Goal: Transaction & Acquisition: Purchase product/service

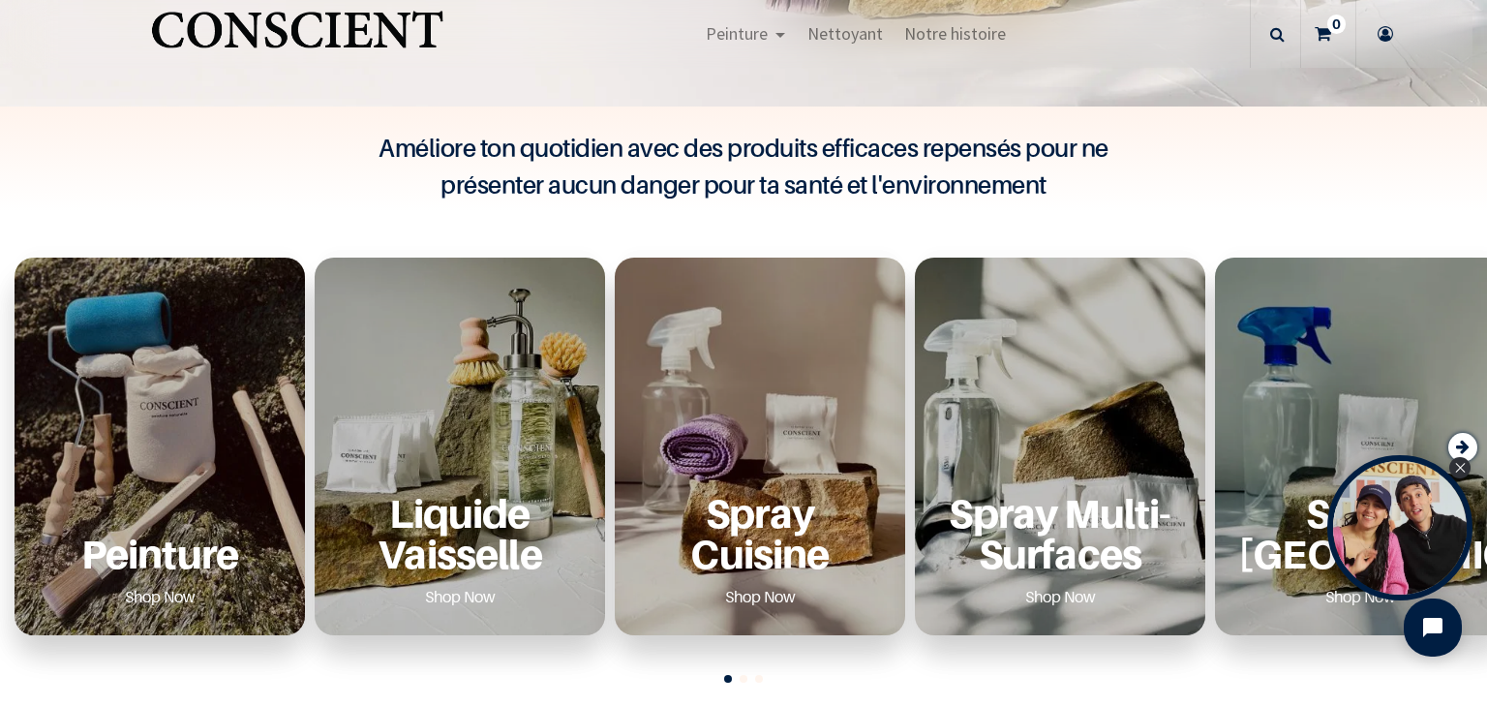
scroll to position [531, 0]
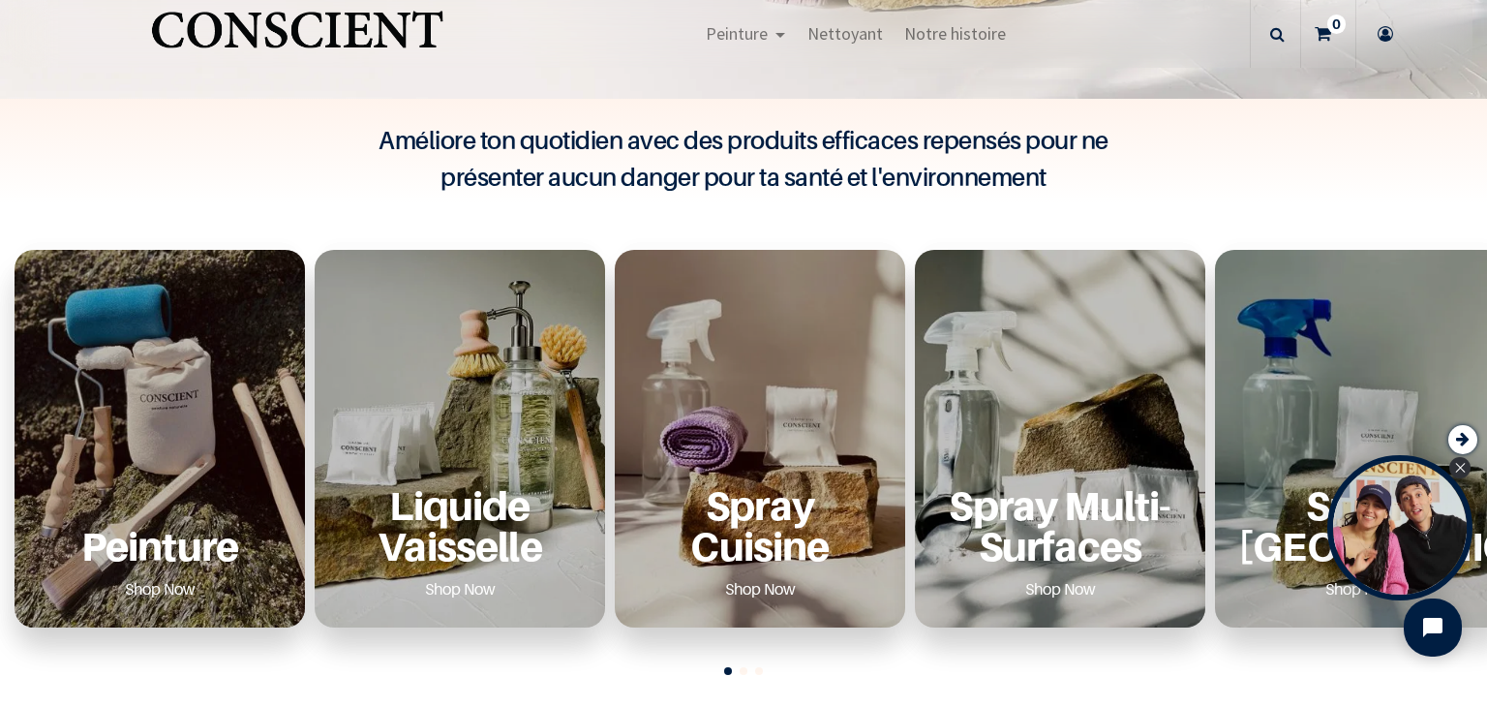
click at [181, 556] on p "Peinture" at bounding box center [160, 546] width 244 height 40
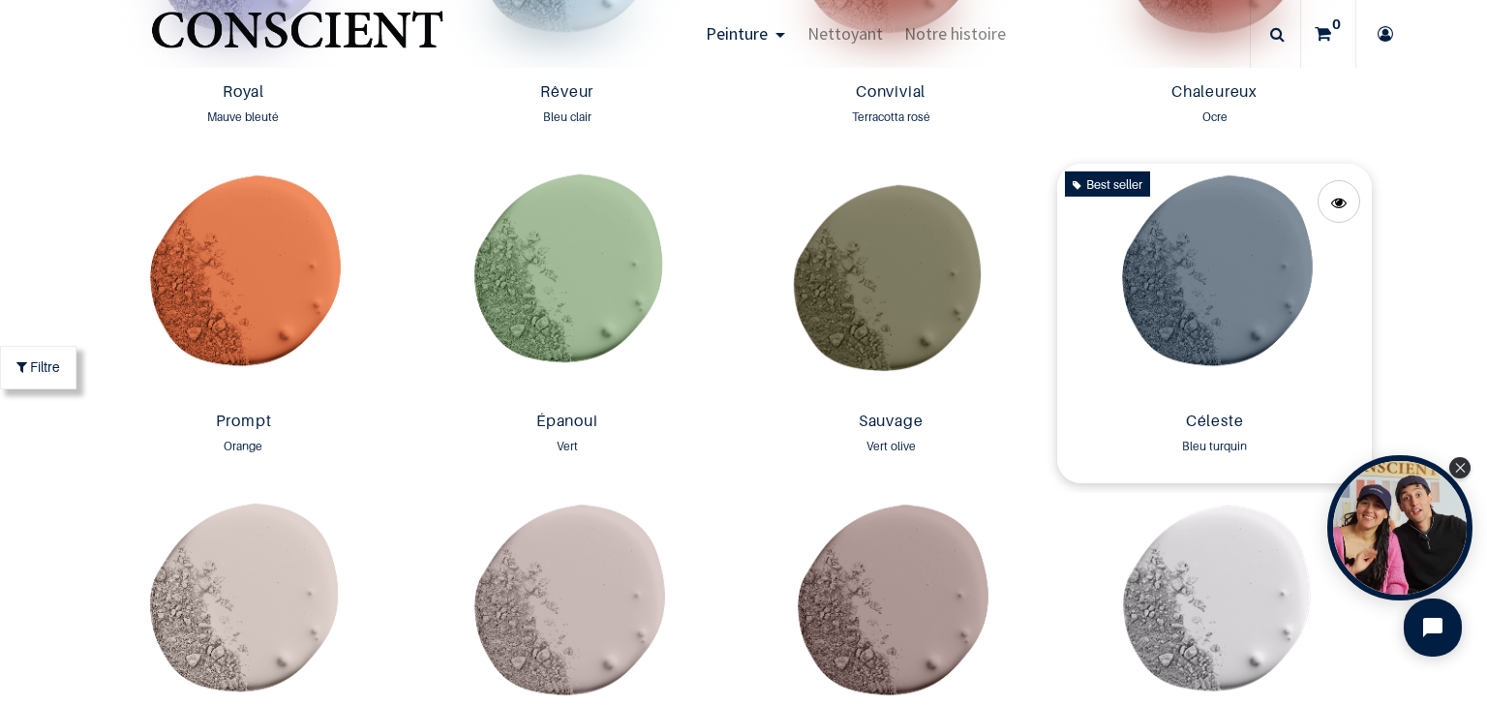
scroll to position [2550, 0]
click at [1197, 248] on img at bounding box center [1214, 285] width 314 height 240
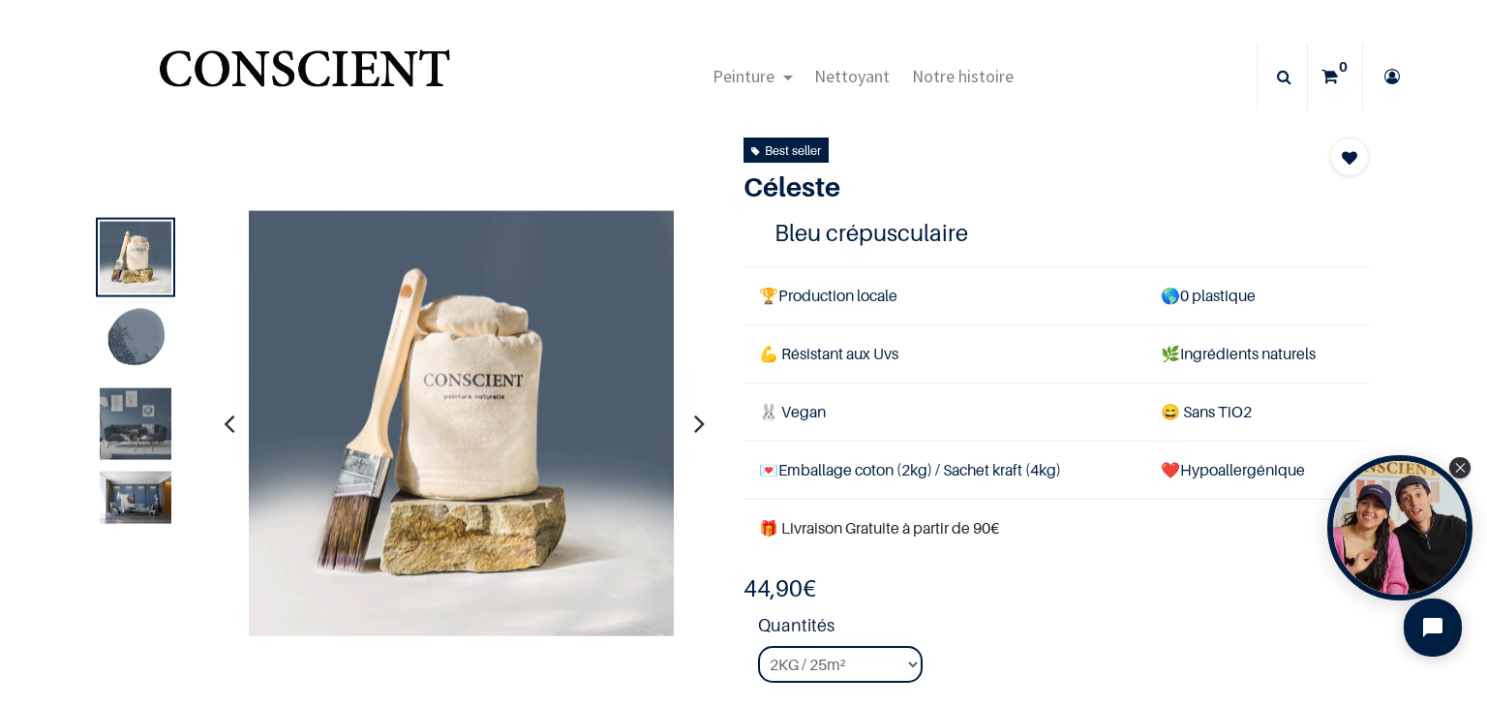
click at [121, 422] on img at bounding box center [136, 424] width 72 height 72
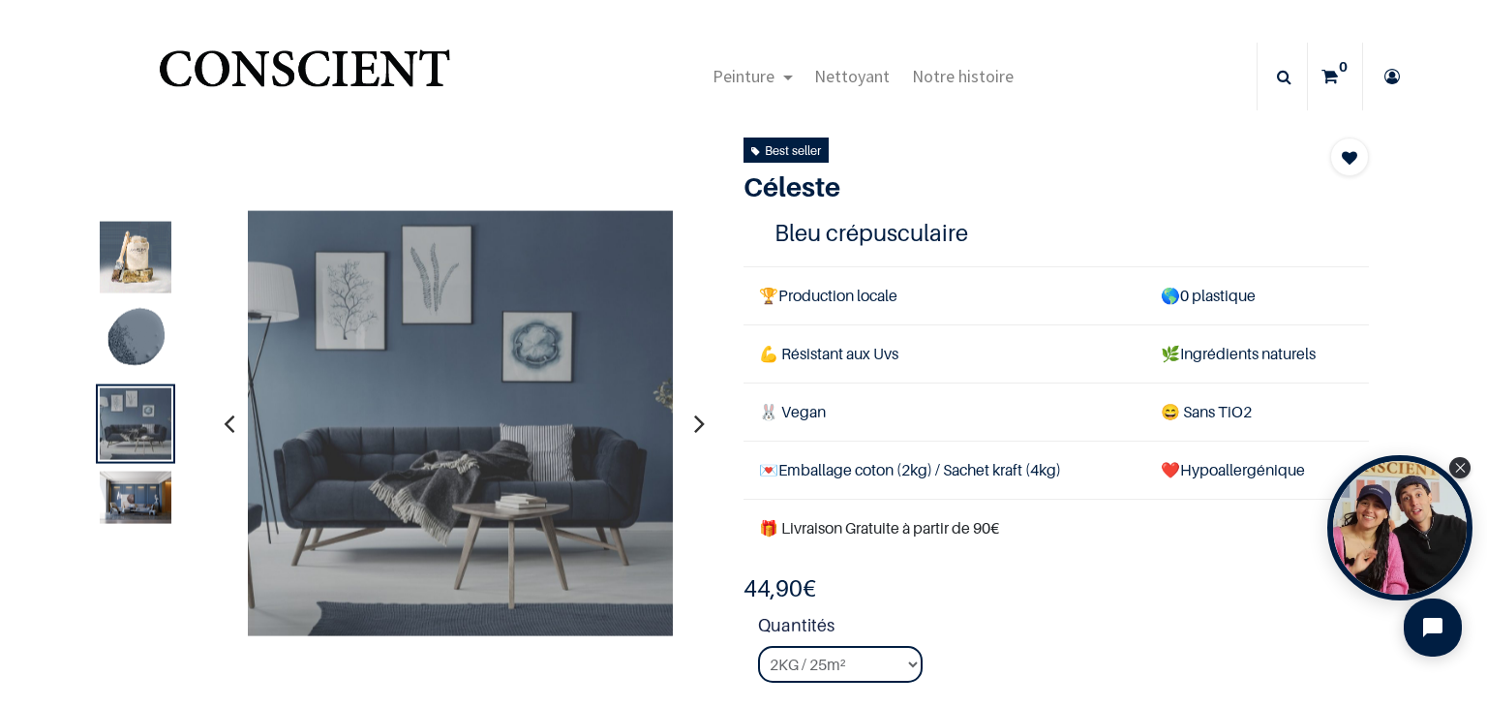
click at [122, 516] on img at bounding box center [136, 498] width 72 height 52
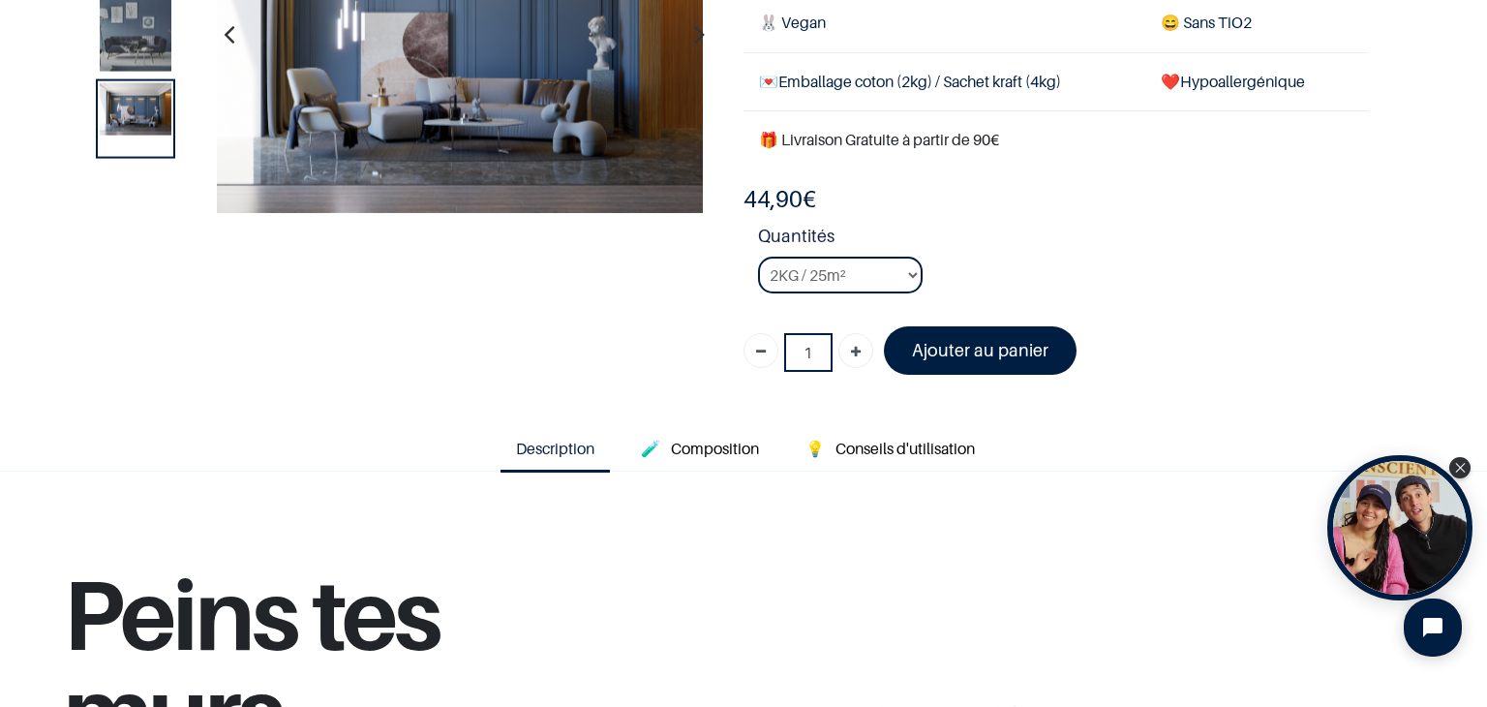
scroll to position [275, 0]
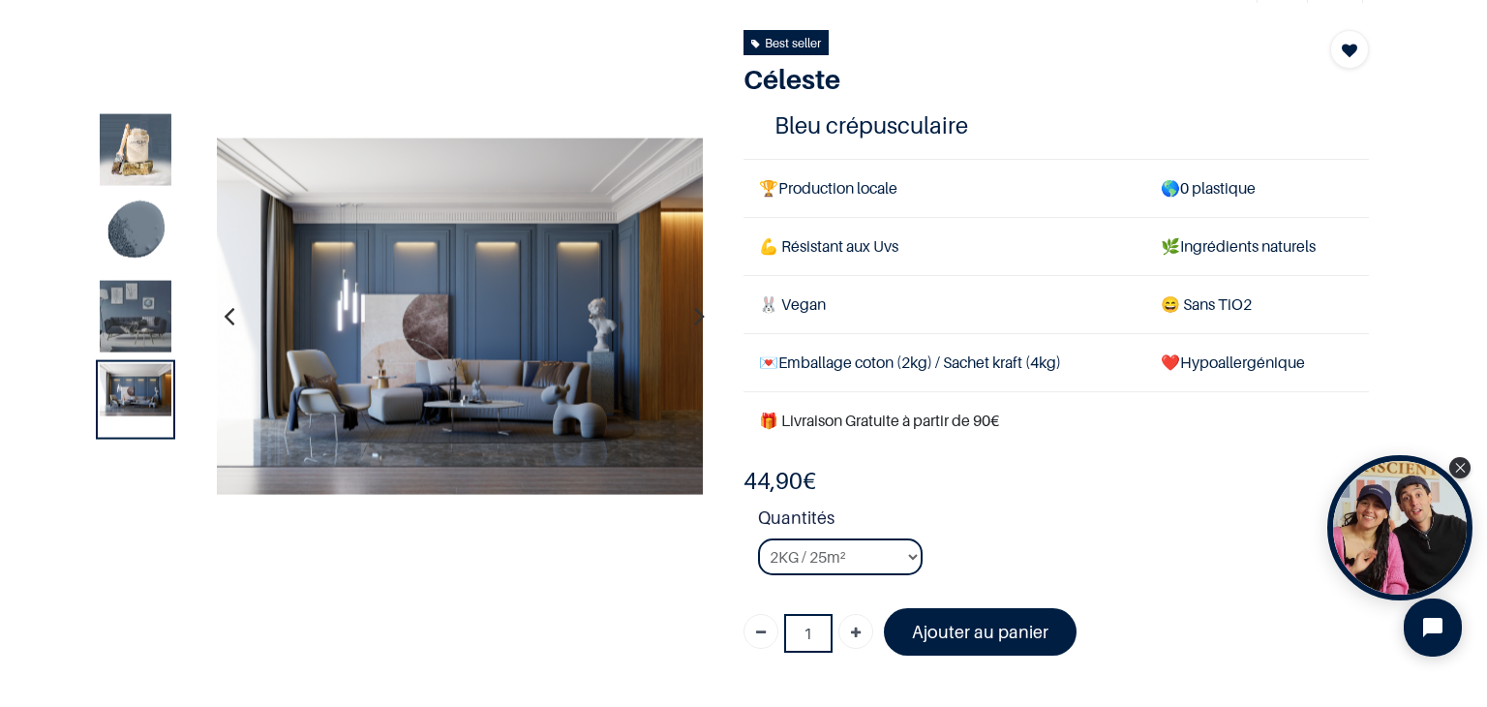
scroll to position [77, 0]
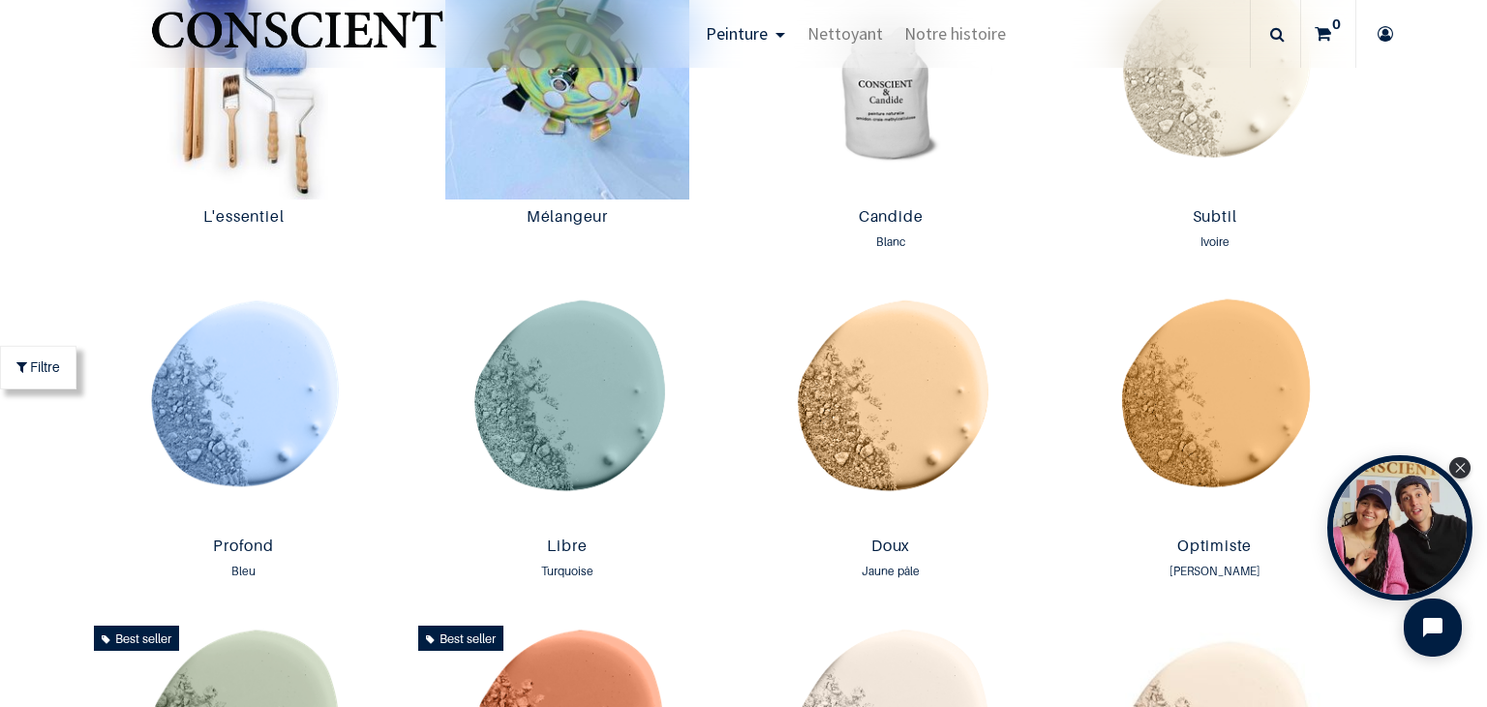
scroll to position [1111, 0]
click at [813, 399] on img at bounding box center [891, 408] width 314 height 240
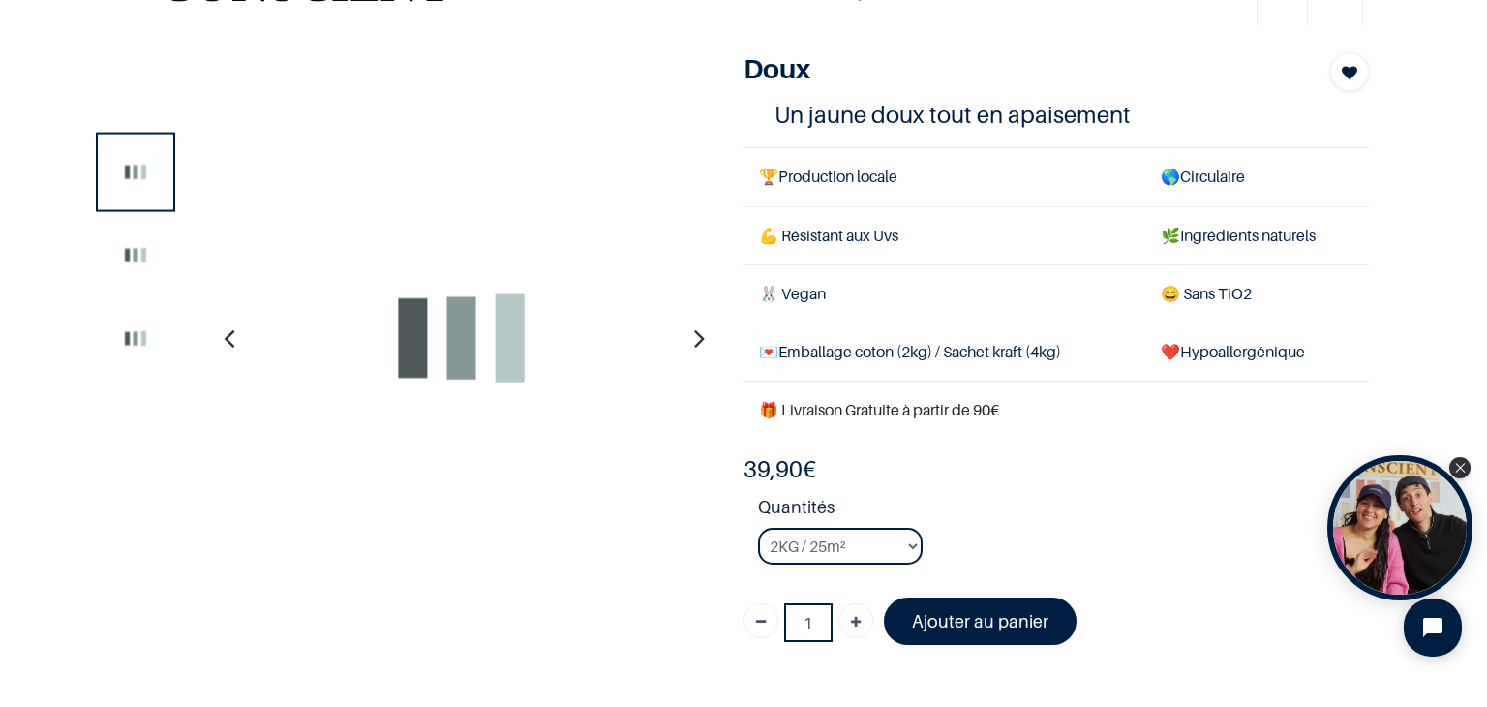
scroll to position [85, 0]
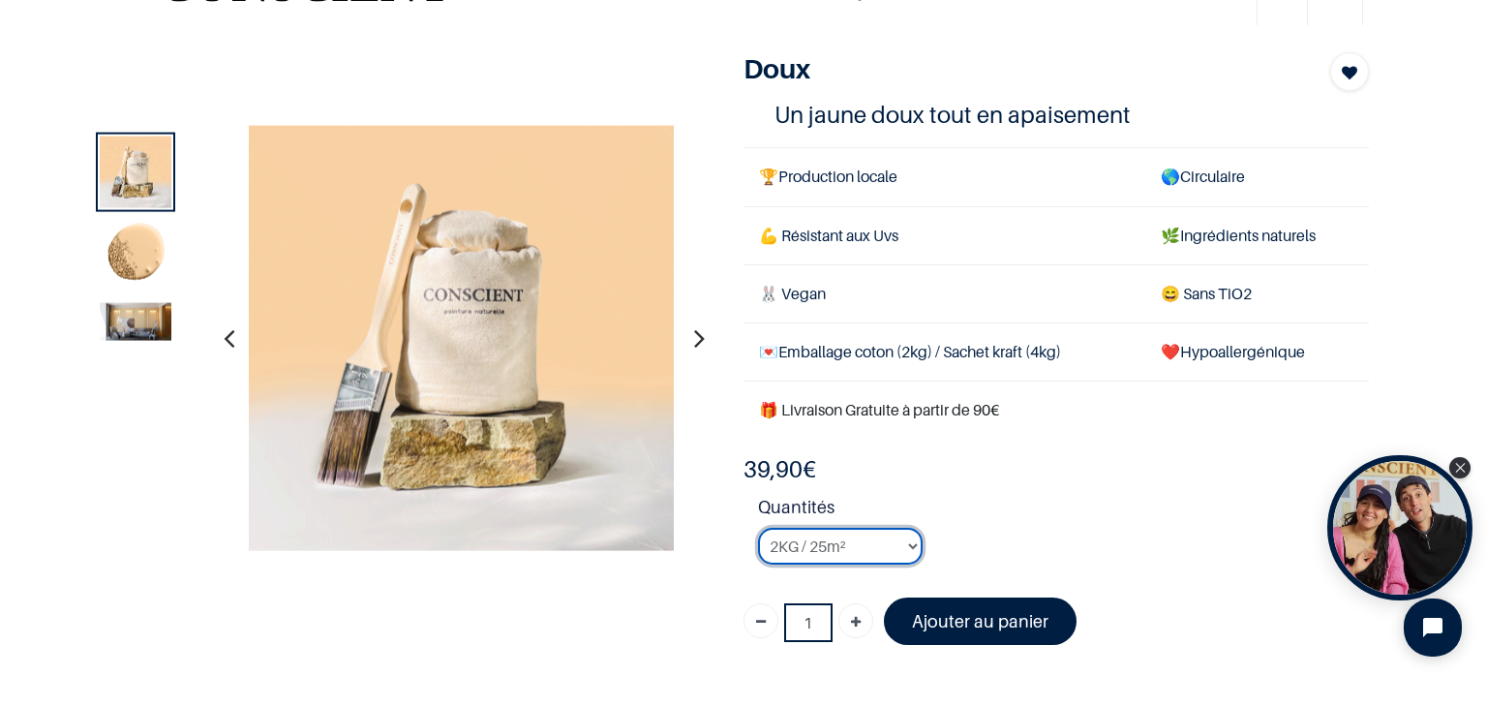
click at [783, 560] on select "2KG / 25m² 4KG / 50m² 8KG / 100m² Testeur" at bounding box center [840, 546] width 165 height 37
click at [758, 528] on select "2KG / 25m² 4KG / 50m² 8KG / 100m² Testeur" at bounding box center [840, 546] width 165 height 37
click at [841, 534] on select "2KG / 25m² 4KG / 50m² 8KG / 100m² Testeur" at bounding box center [840, 546] width 165 height 37
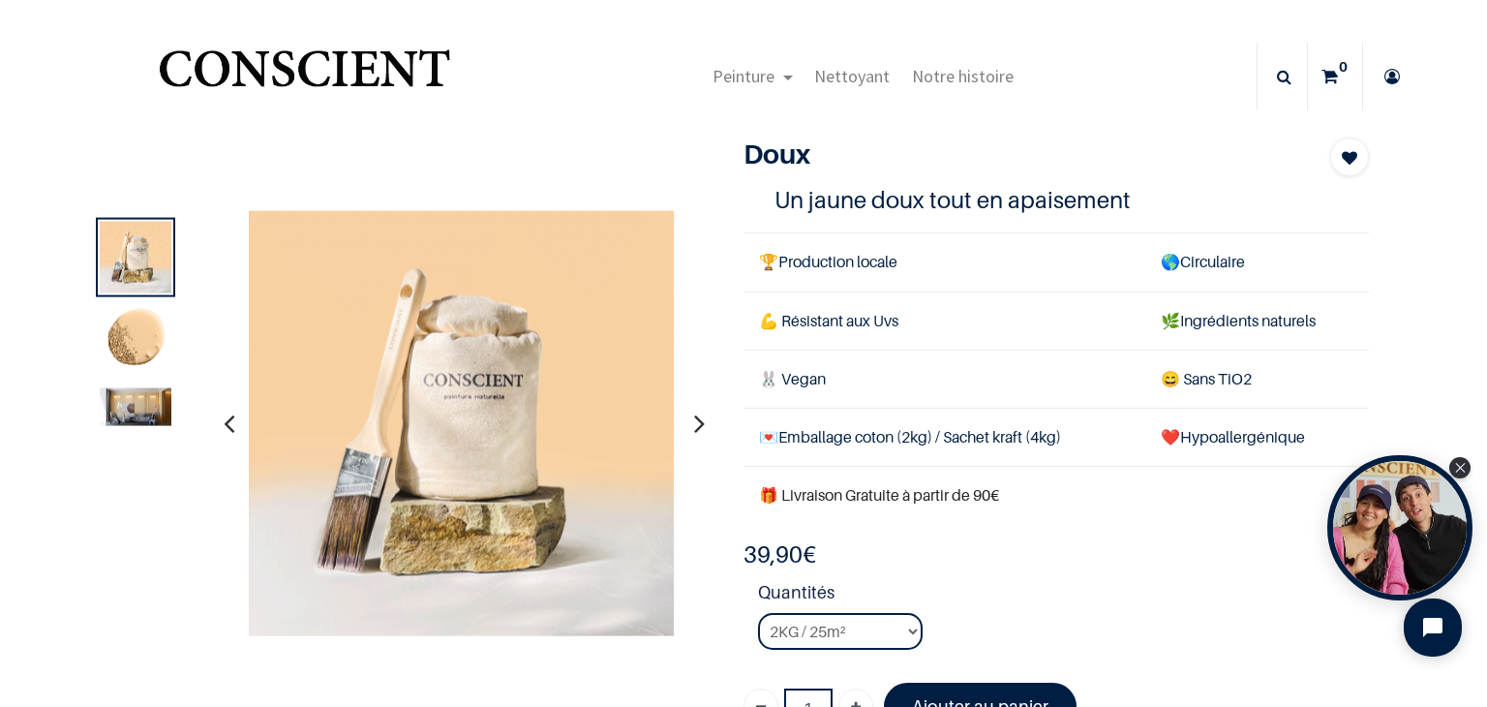
click at [972, 532] on div "Doux Jaune pâle 1 Un jaune doux tout en apaisement 🏆 Production locale 🌎 Circul…" at bounding box center [1056, 440] width 655 height 607
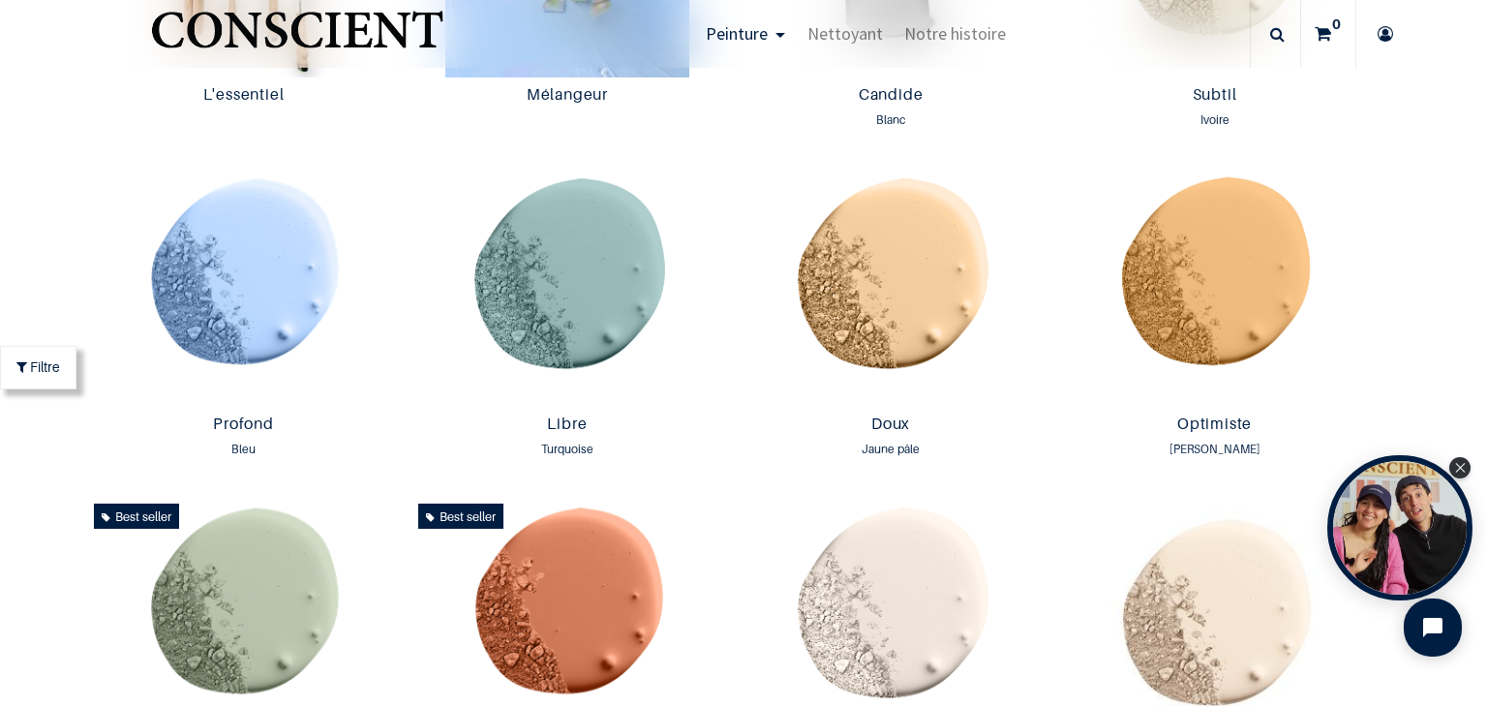
scroll to position [1232, 0]
click at [558, 253] on img at bounding box center [568, 287] width 314 height 240
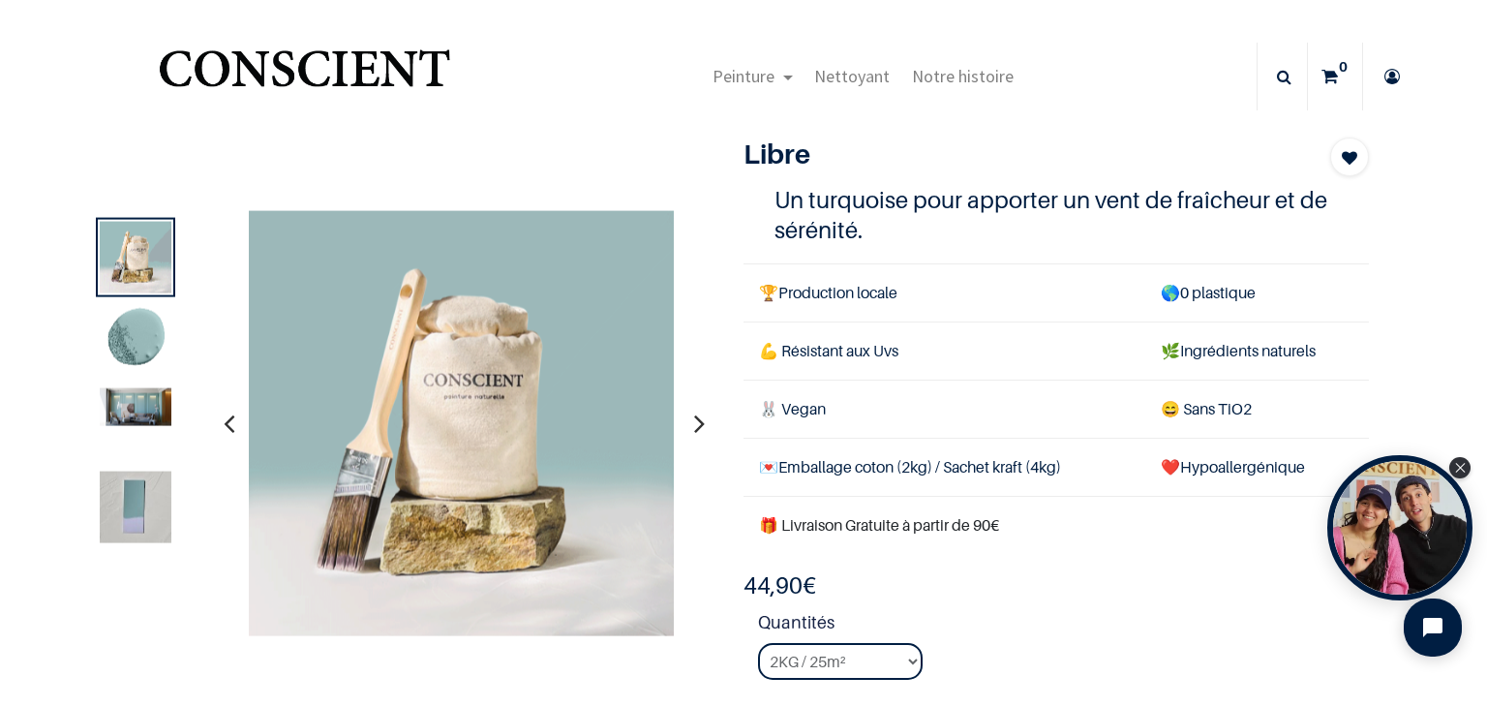
click at [120, 419] on img at bounding box center [136, 407] width 72 height 38
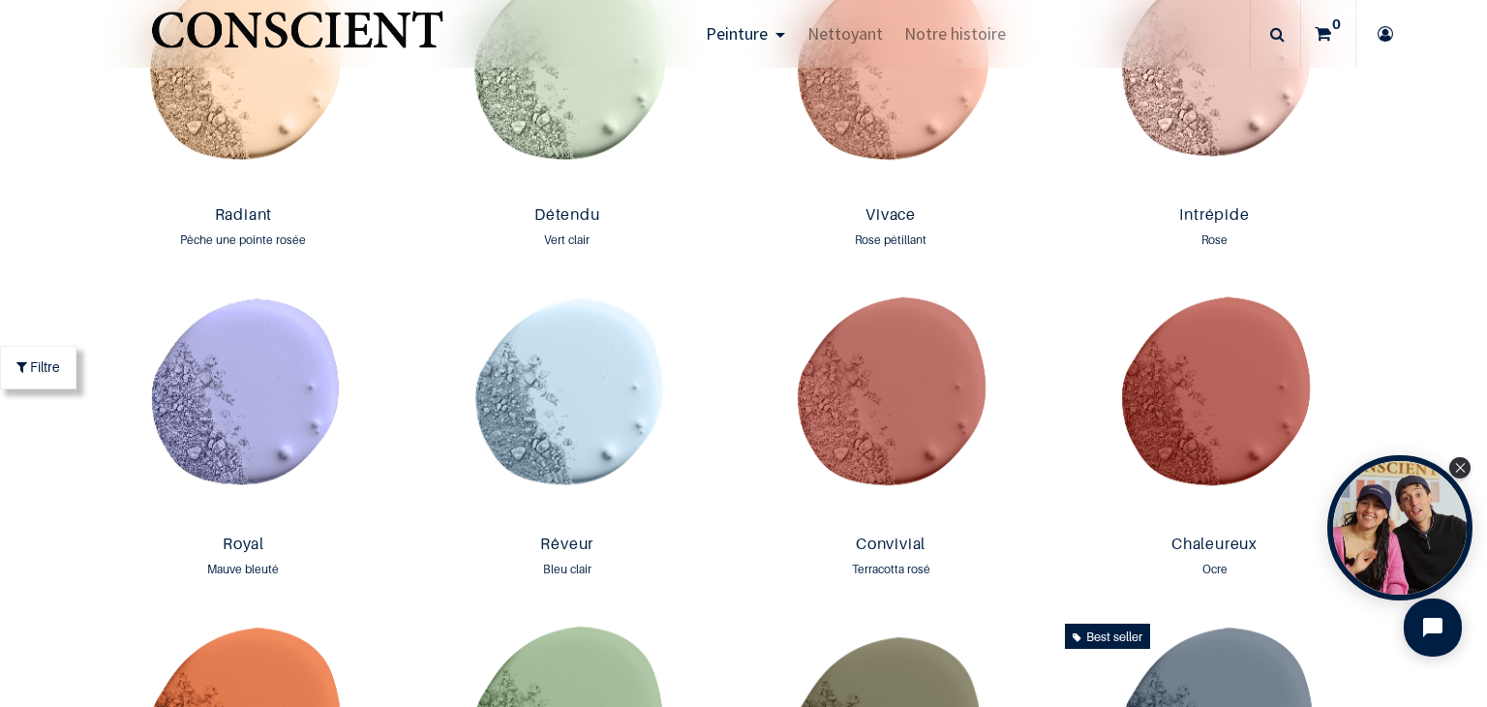
scroll to position [1908, 0]
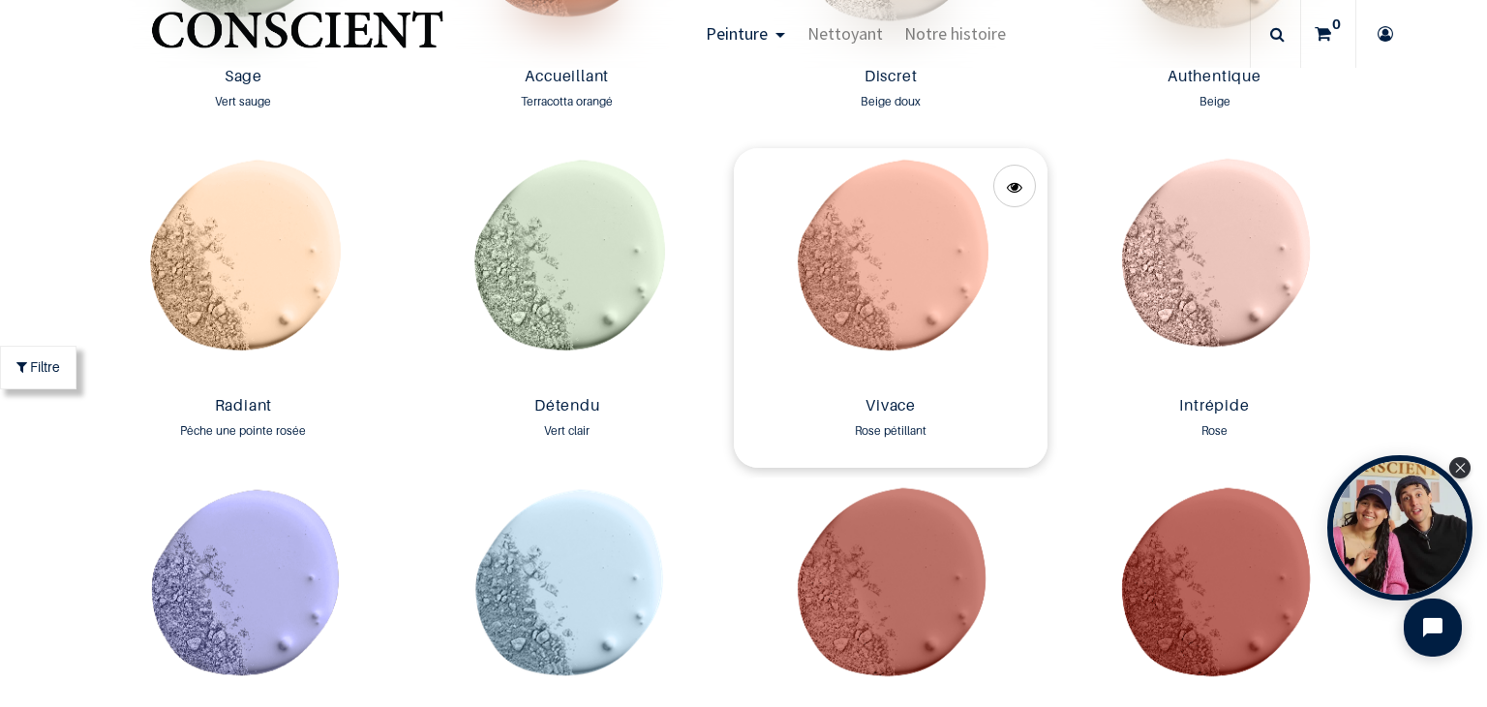
click at [873, 214] on img at bounding box center [891, 268] width 314 height 240
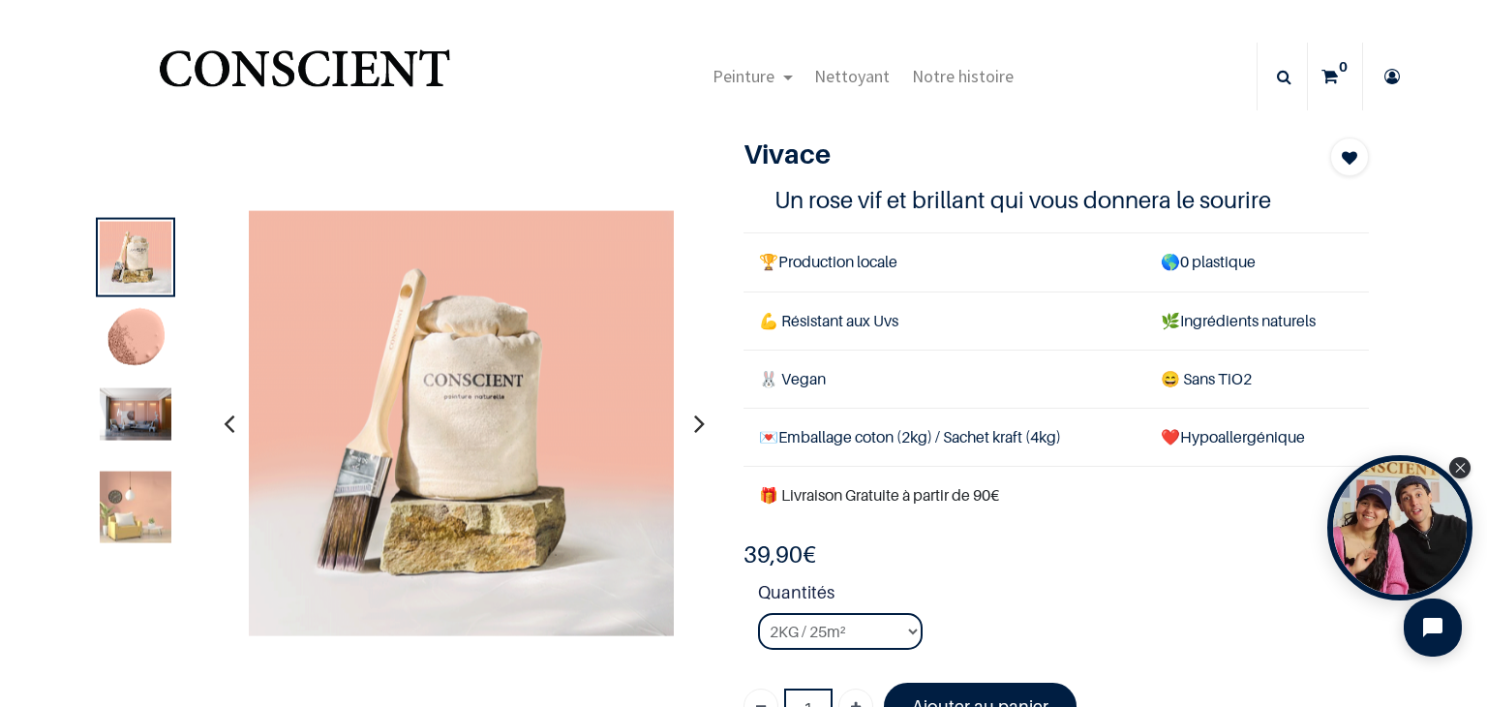
click at [155, 520] on img at bounding box center [136, 508] width 72 height 72
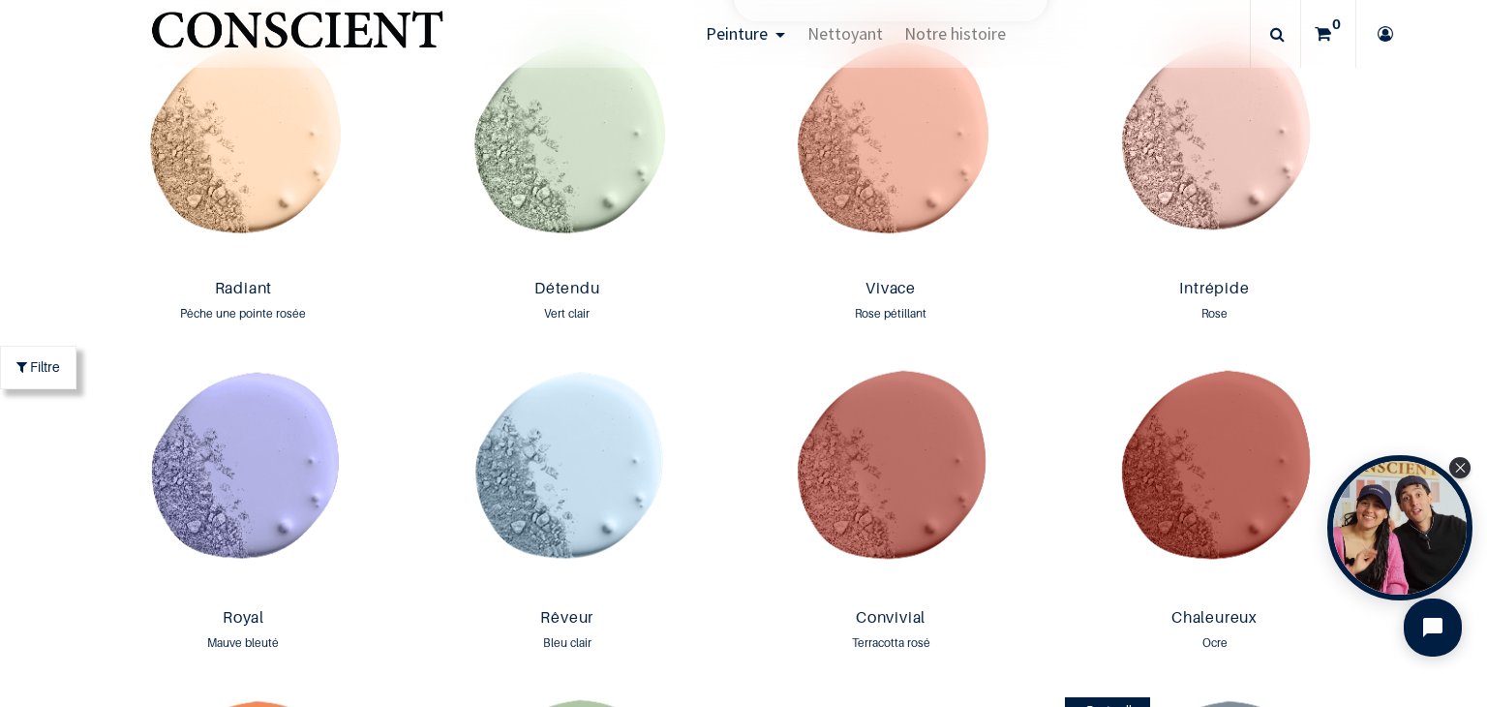
scroll to position [2146, 0]
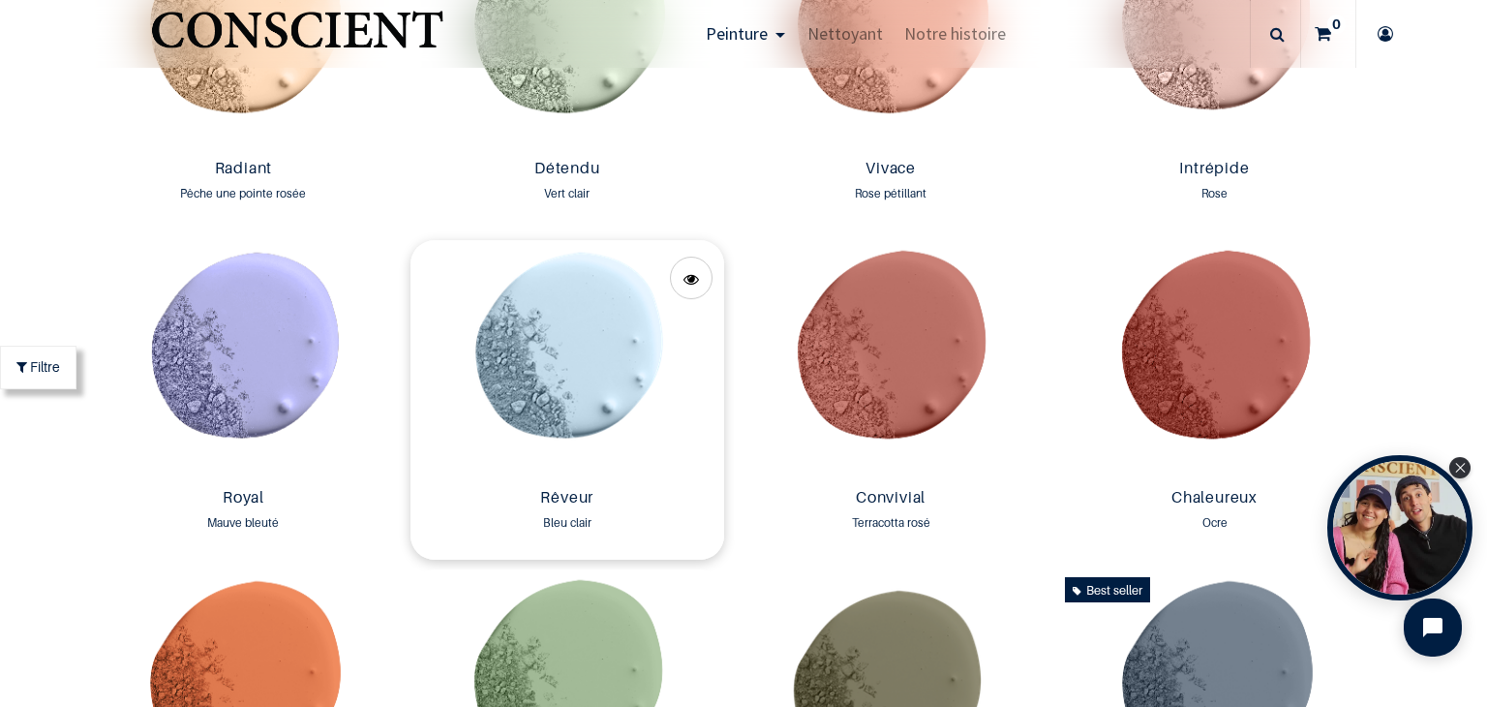
click at [550, 307] on img at bounding box center [568, 360] width 314 height 240
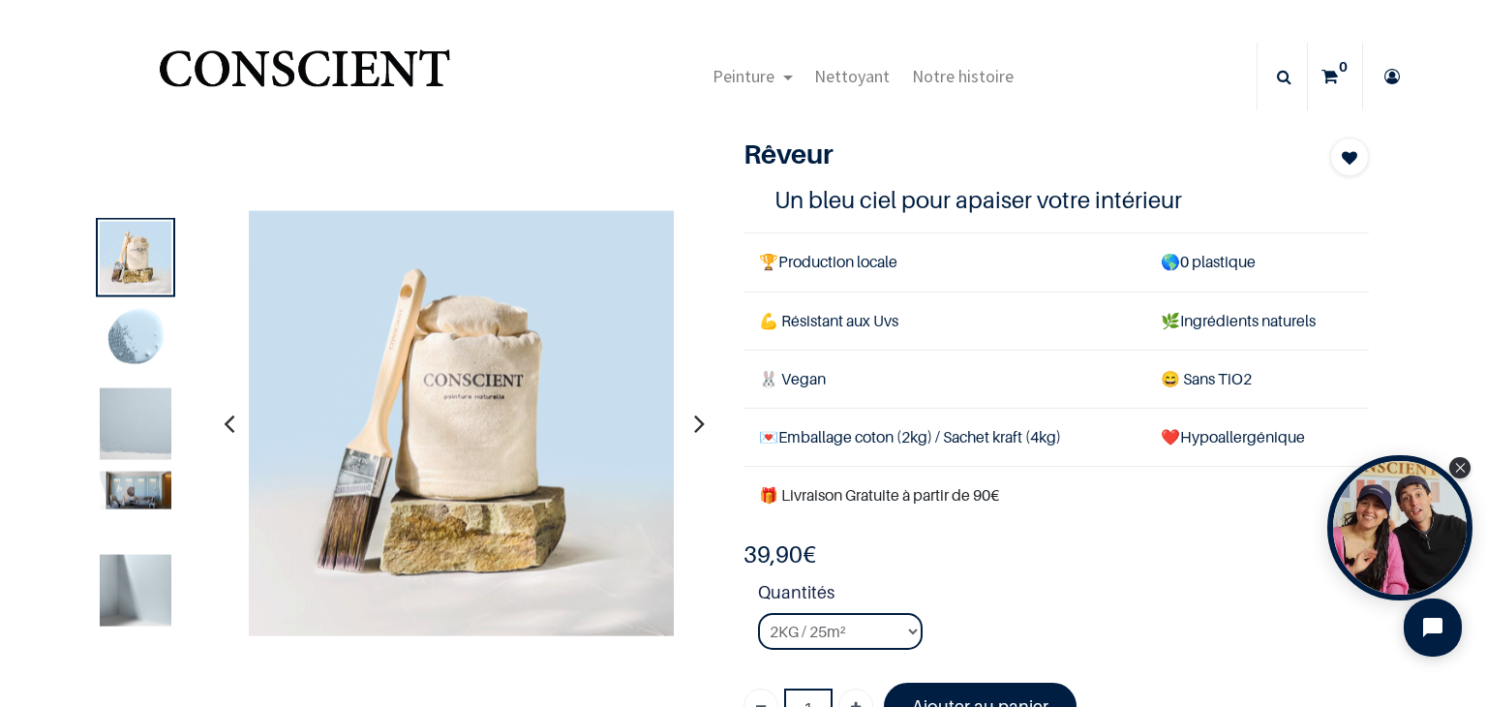
click at [126, 583] on img at bounding box center [136, 591] width 72 height 72
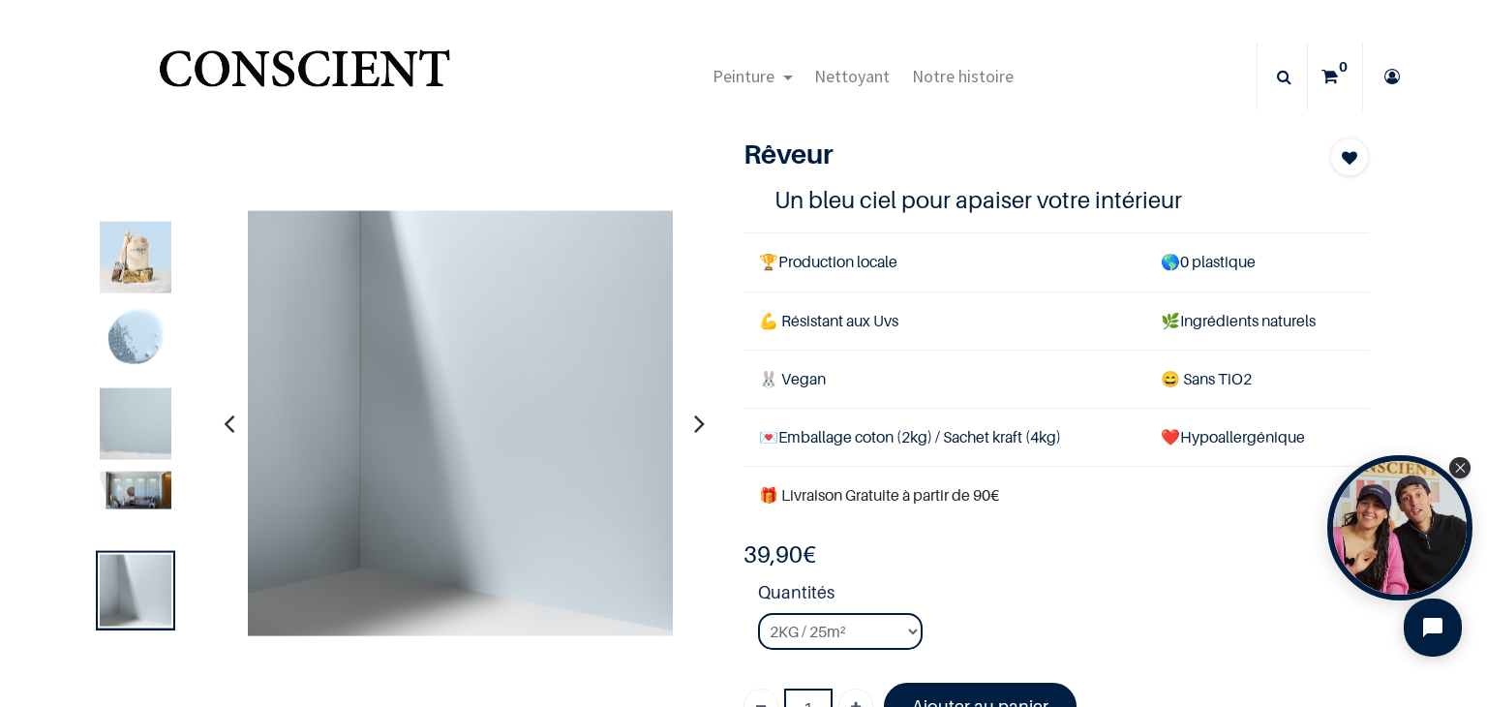
click at [129, 492] on img at bounding box center [136, 491] width 72 height 38
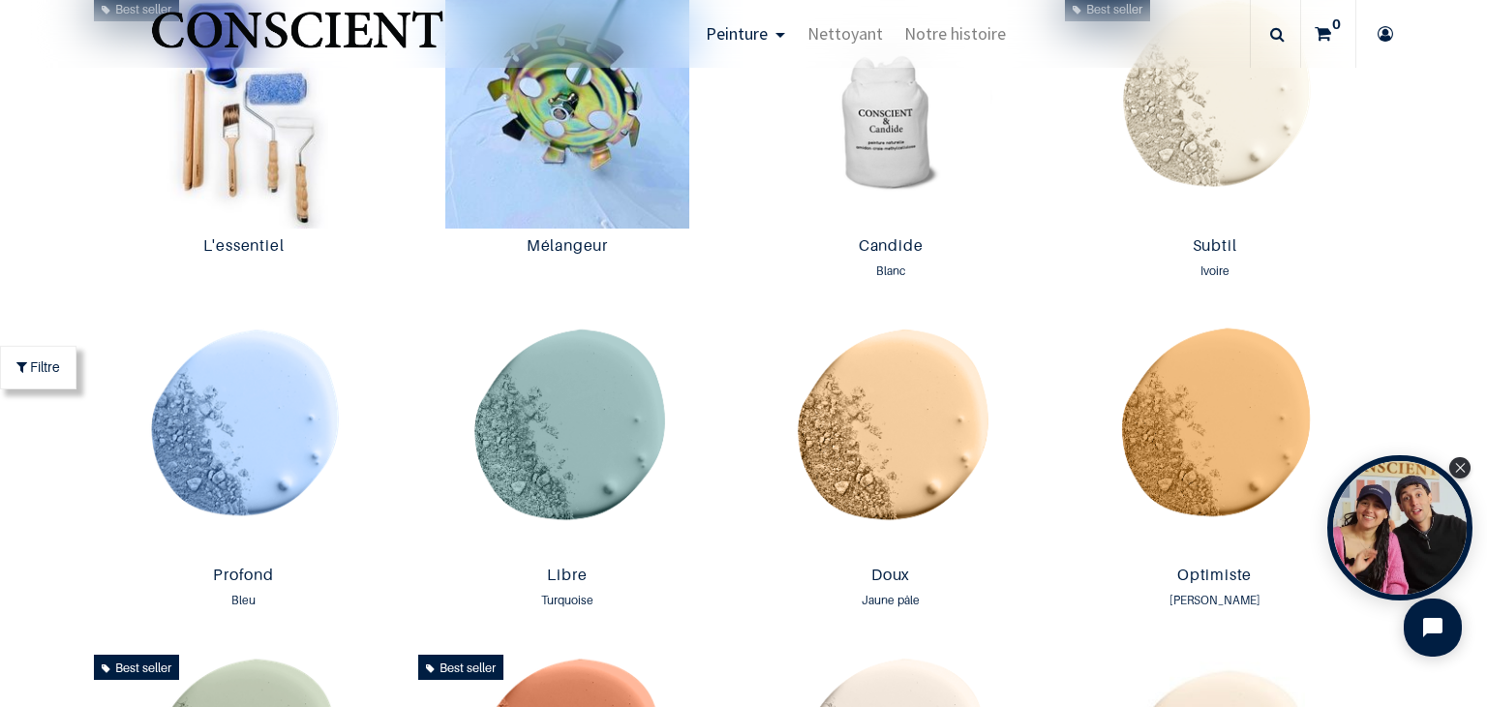
scroll to position [1080, 0]
click at [410, 24] on img "Logo of Conscient" at bounding box center [296, 38] width 299 height 76
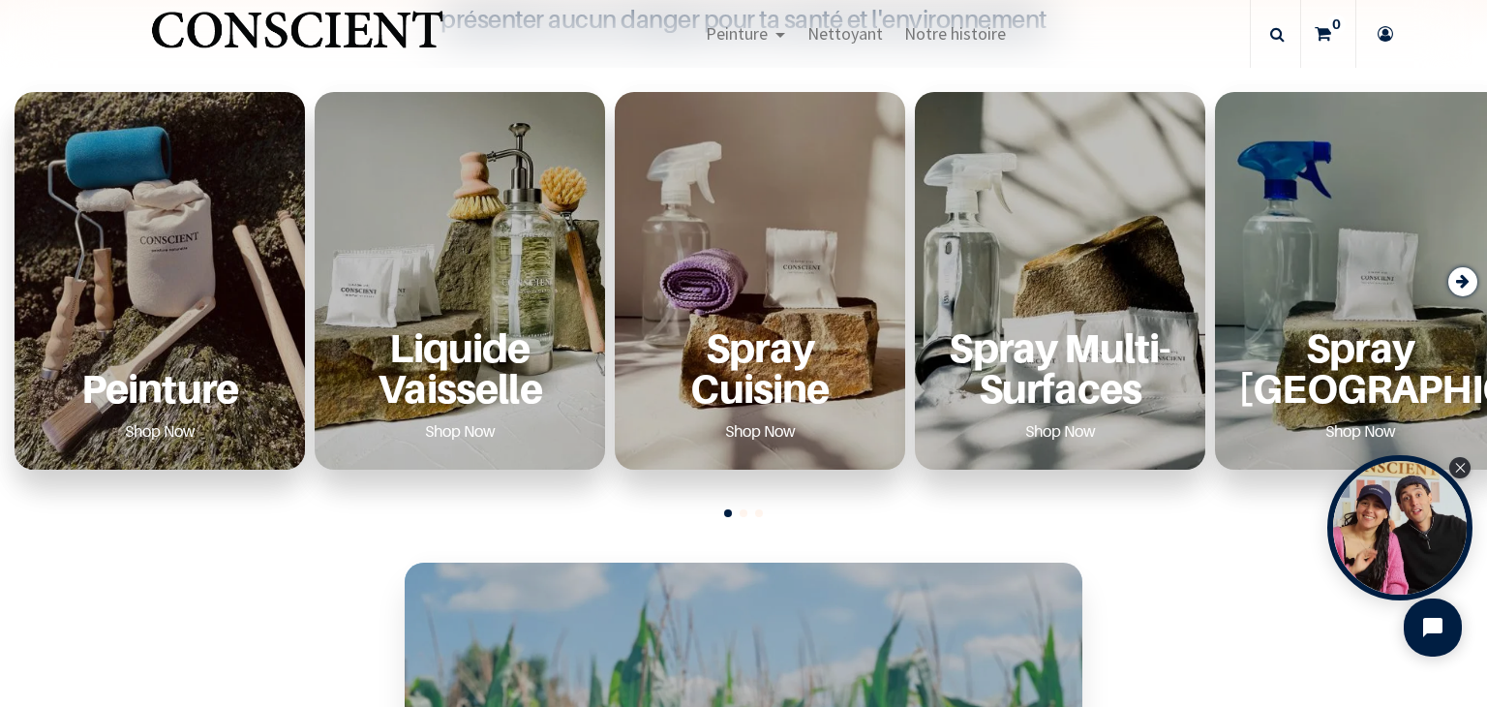
scroll to position [687, 0]
click at [1464, 276] on icon "Next slide" at bounding box center [1463, 282] width 14 height 26
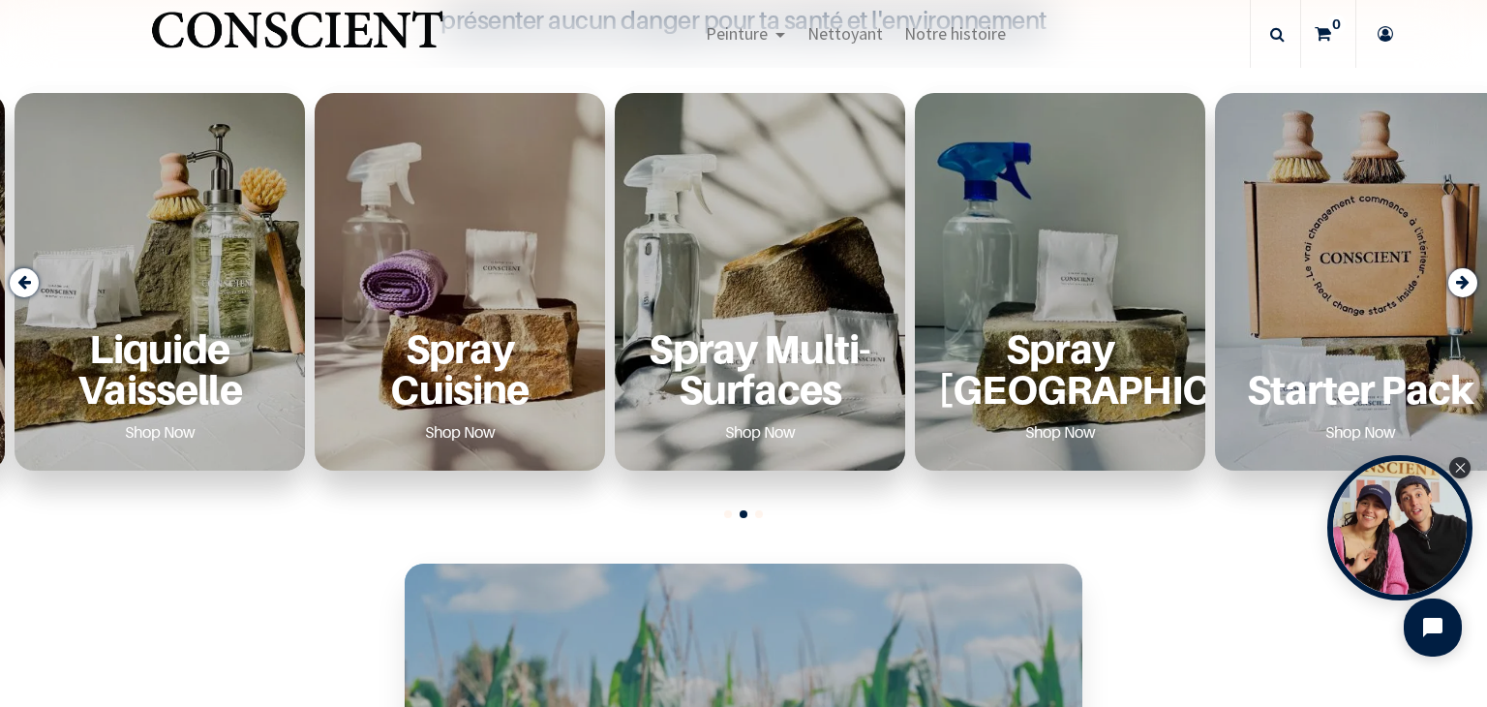
click at [1464, 276] on icon "Next slide" at bounding box center [1463, 282] width 14 height 26
